Goal: Use online tool/utility: Utilize a website feature to perform a specific function

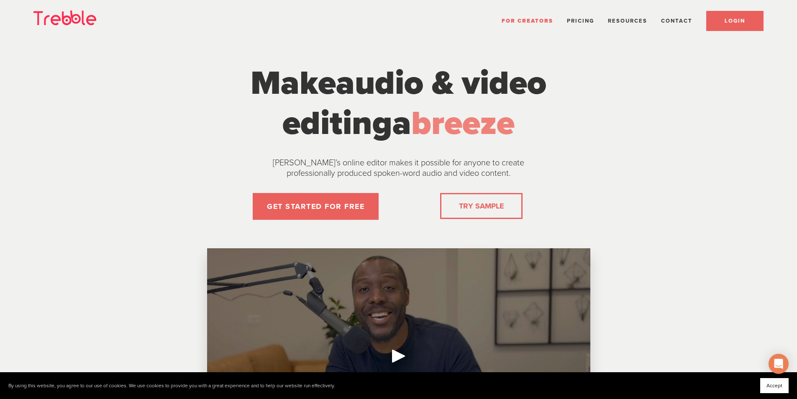
click at [728, 15] on link "LOGIN" at bounding box center [734, 21] width 57 height 20
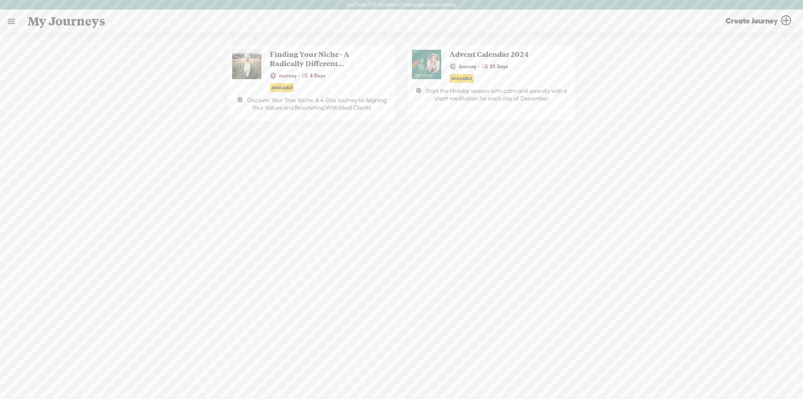
click at [13, 21] on link at bounding box center [11, 21] width 22 height 22
click at [41, 171] on div "MY LIBRARY" at bounding box center [53, 179] width 95 height 19
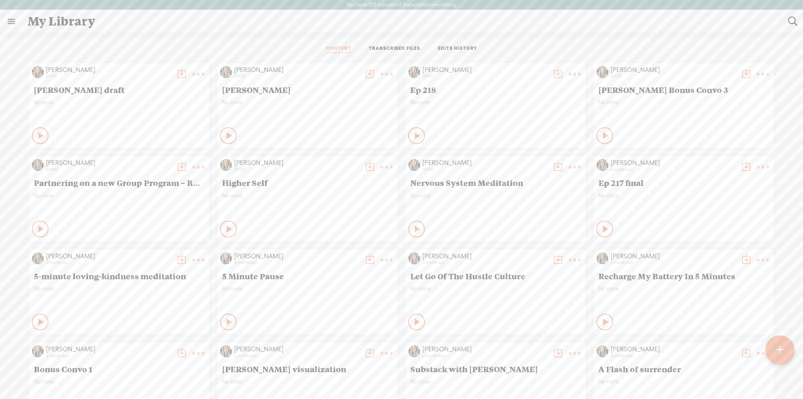
click at [192, 74] on t at bounding box center [198, 74] width 12 height 12
click at [125, 100] on link "Edit" at bounding box center [149, 101] width 90 height 19
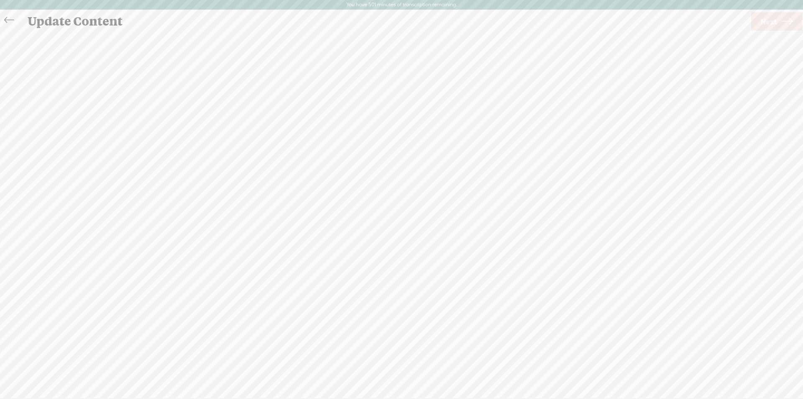
scroll to position [0, 0]
click at [422, 51] on label "AI Tools" at bounding box center [426, 50] width 22 height 8
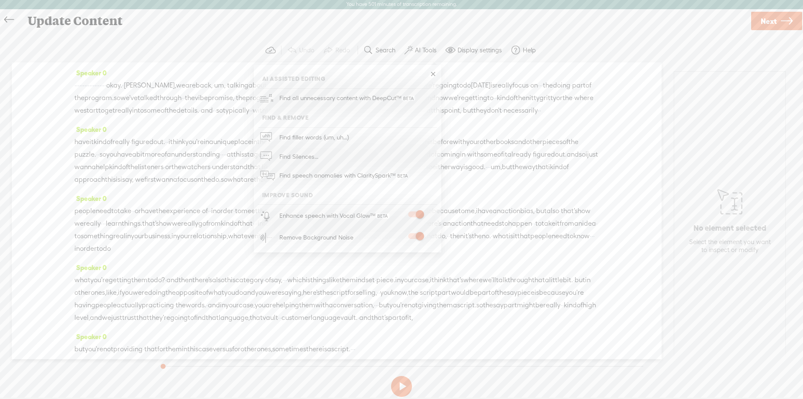
click at [75, 85] on span "·" at bounding box center [75, 85] width 2 height 13
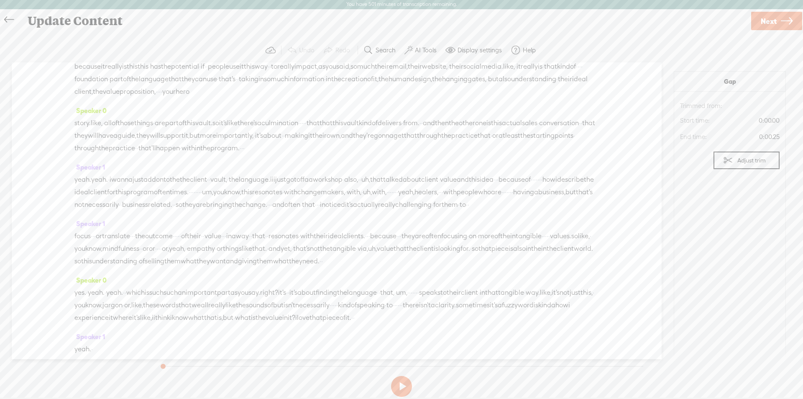
scroll to position [962, 0]
